Goal: Browse casually

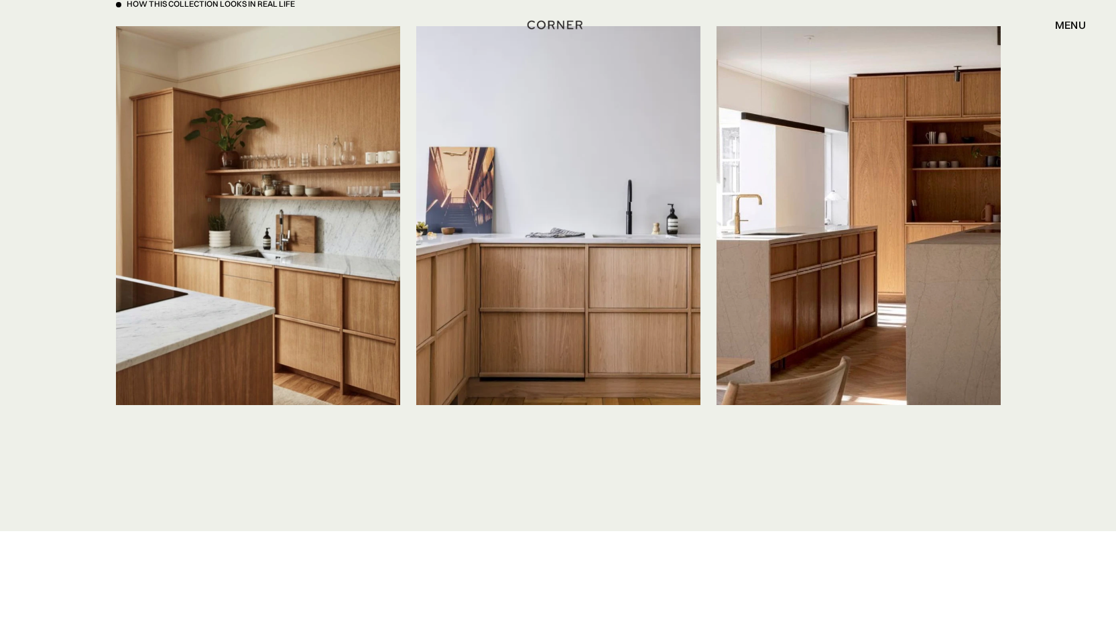
scroll to position [3151, 0]
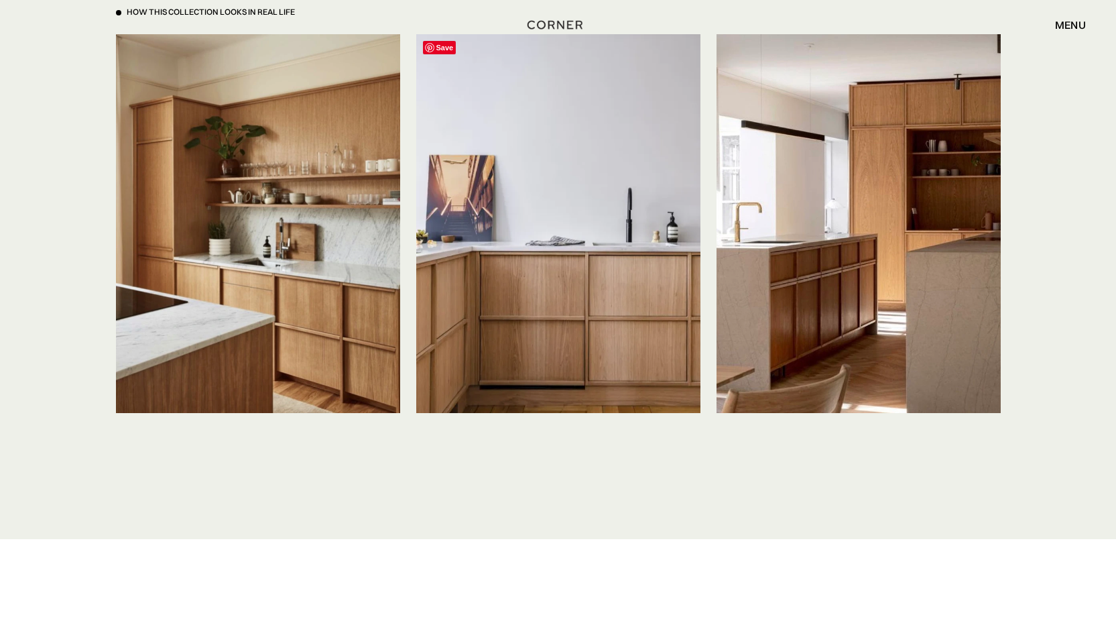
click at [559, 252] on img at bounding box center [558, 223] width 284 height 379
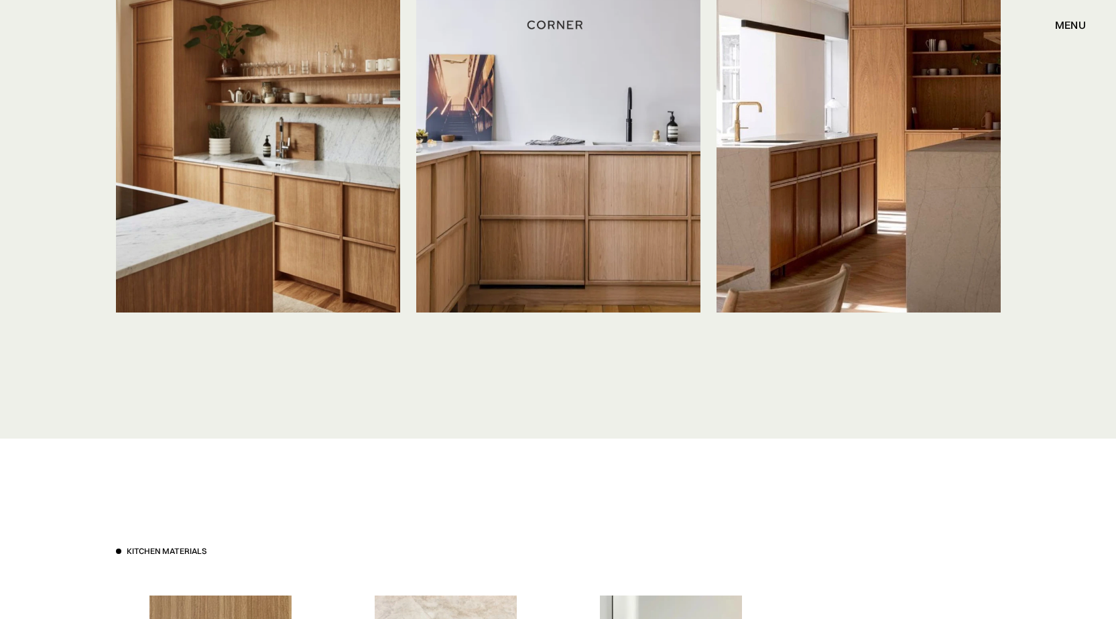
scroll to position [2950, 0]
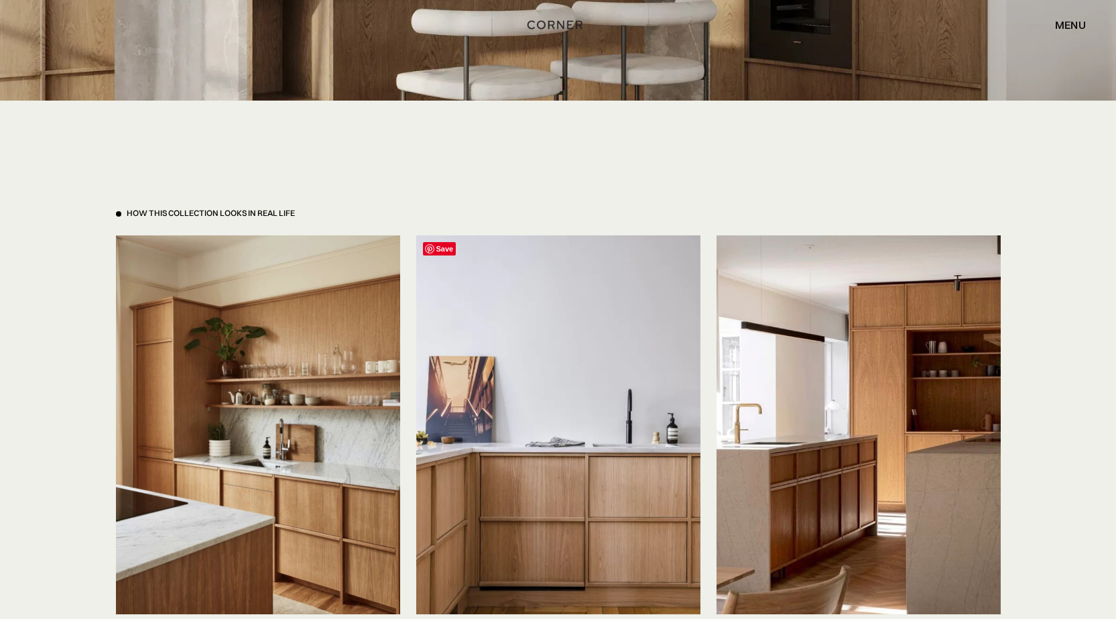
click at [642, 367] on img at bounding box center [558, 424] width 284 height 379
click at [903, 479] on img at bounding box center [859, 424] width 284 height 379
click at [546, 440] on img at bounding box center [558, 424] width 284 height 379
click at [302, 437] on img at bounding box center [258, 424] width 284 height 379
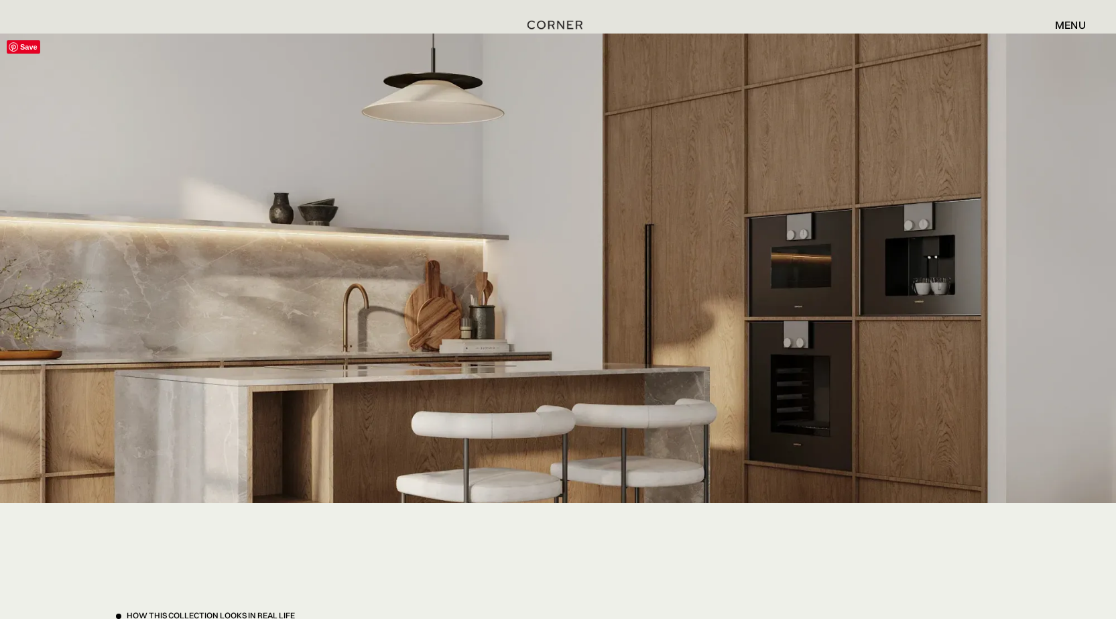
click at [658, 332] on img at bounding box center [558, 369] width 1116 height 670
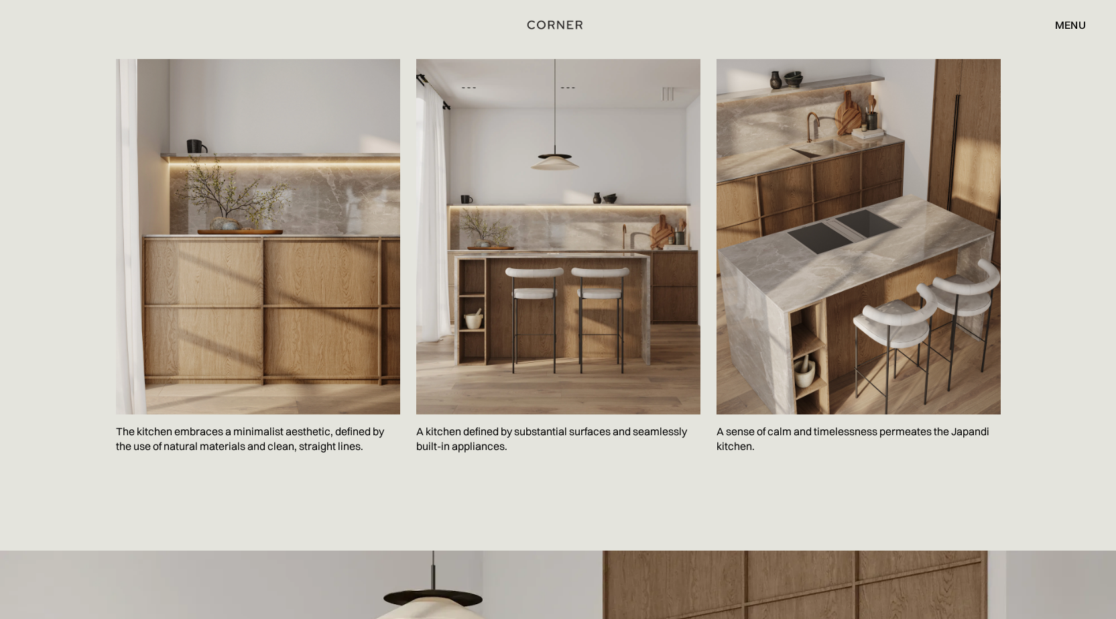
scroll to position [1743, 0]
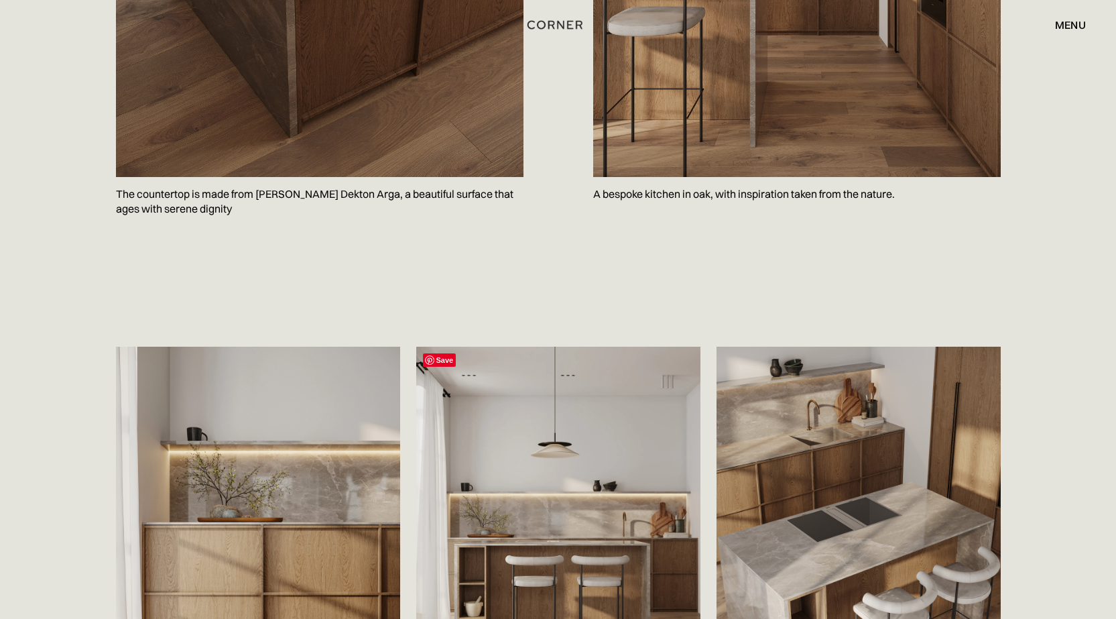
click at [558, 486] on img at bounding box center [558, 524] width 284 height 355
click at [814, 537] on img at bounding box center [859, 524] width 284 height 355
click at [311, 516] on img at bounding box center [258, 524] width 284 height 355
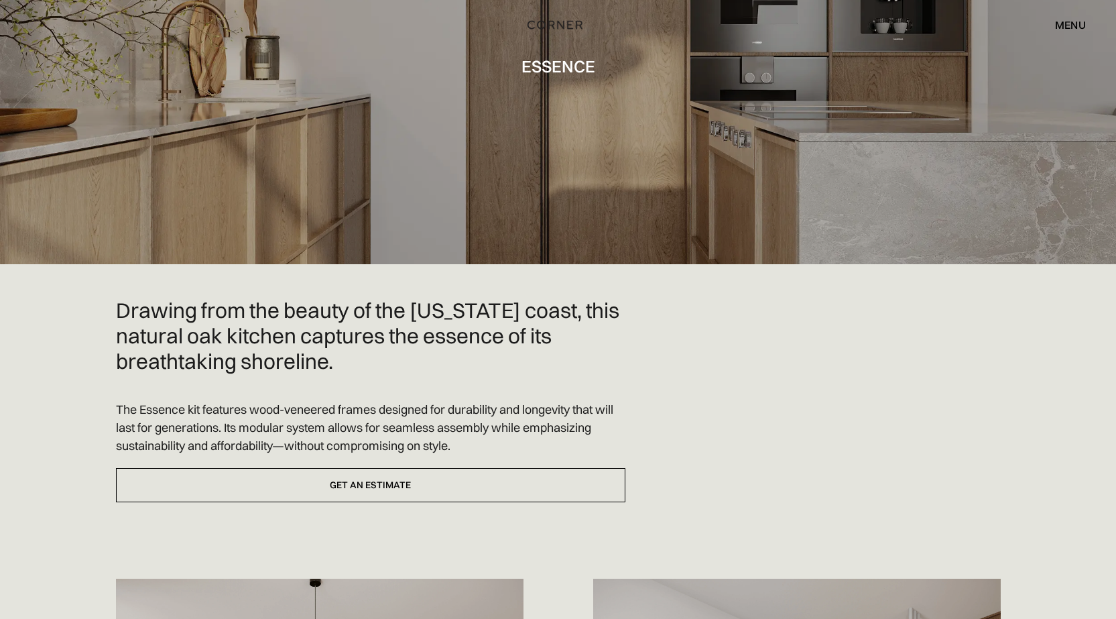
scroll to position [0, 0]
